Goal: Transaction & Acquisition: Purchase product/service

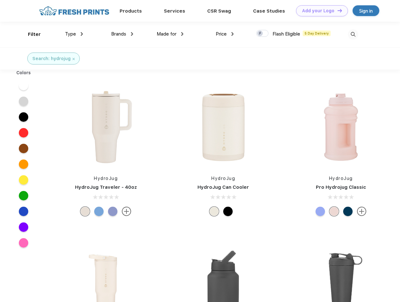
scroll to position [0, 0]
click at [320, 11] on link "Add your Logo Design Tool" at bounding box center [322, 10] width 52 height 11
click at [0, 0] on div "Design Tool" at bounding box center [0, 0] width 0 height 0
click at [337, 10] on link "Add your Logo Design Tool" at bounding box center [322, 10] width 52 height 11
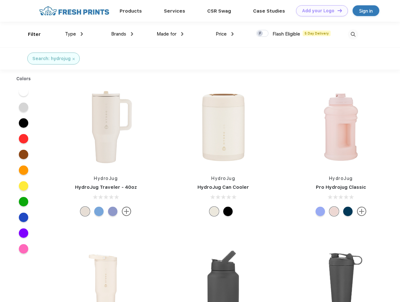
click at [30, 34] on div "Filter" at bounding box center [34, 34] width 13 height 7
click at [74, 34] on span "Type" at bounding box center [70, 34] width 11 height 6
click at [122, 34] on span "Brands" at bounding box center [118, 34] width 15 height 6
click at [170, 34] on span "Made for" at bounding box center [167, 34] width 20 height 6
click at [225, 34] on span "Price" at bounding box center [221, 34] width 11 height 6
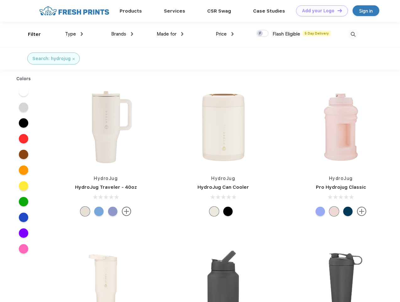
click at [263, 34] on div at bounding box center [262, 33] width 12 height 7
click at [261, 34] on input "checkbox" at bounding box center [258, 32] width 4 height 4
click at [353, 34] on img at bounding box center [353, 34] width 10 height 10
